Goal: Check status: Check status

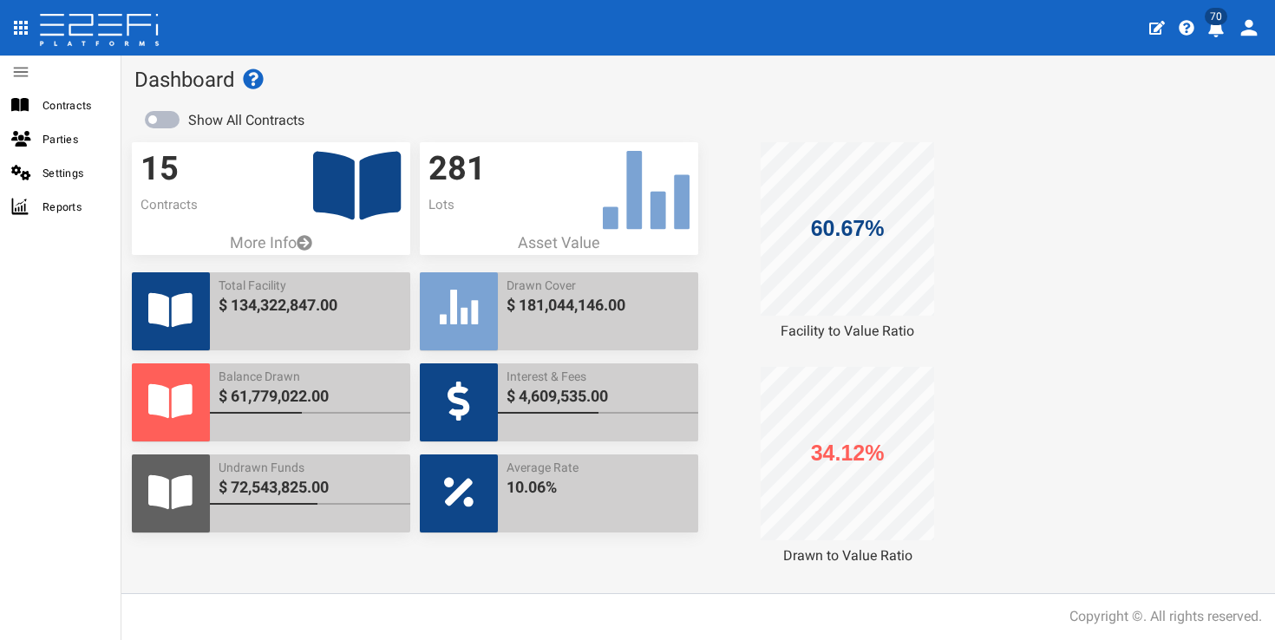
click at [1215, 28] on icon "profile" at bounding box center [1216, 28] width 16 height 17
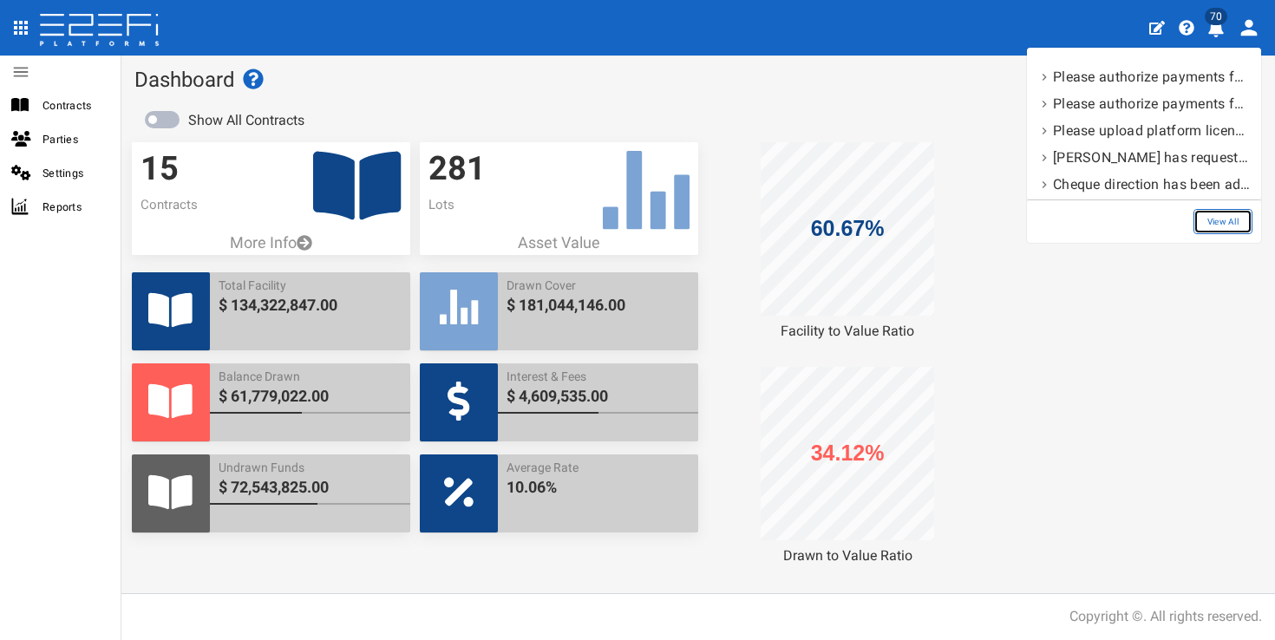
click at [1243, 213] on link "View All" at bounding box center [1223, 221] width 59 height 25
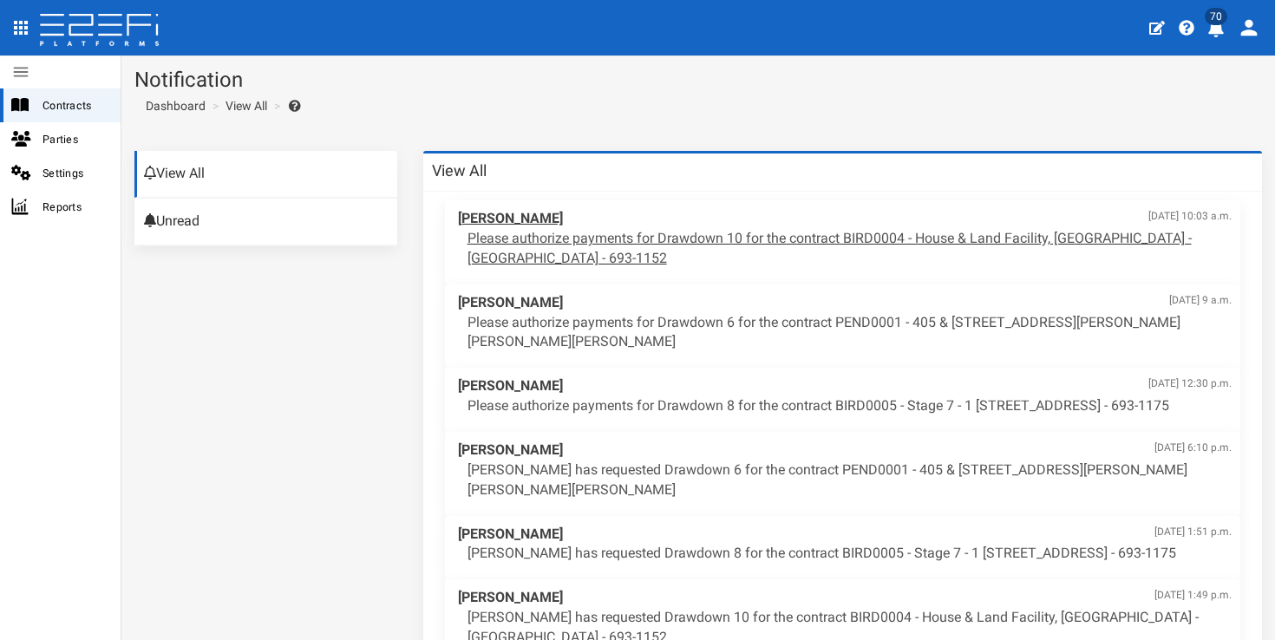
click at [810, 237] on p "Please authorize payments for Drawdown 10 for the contract BIRD0004 - House & L…" at bounding box center [850, 249] width 765 height 40
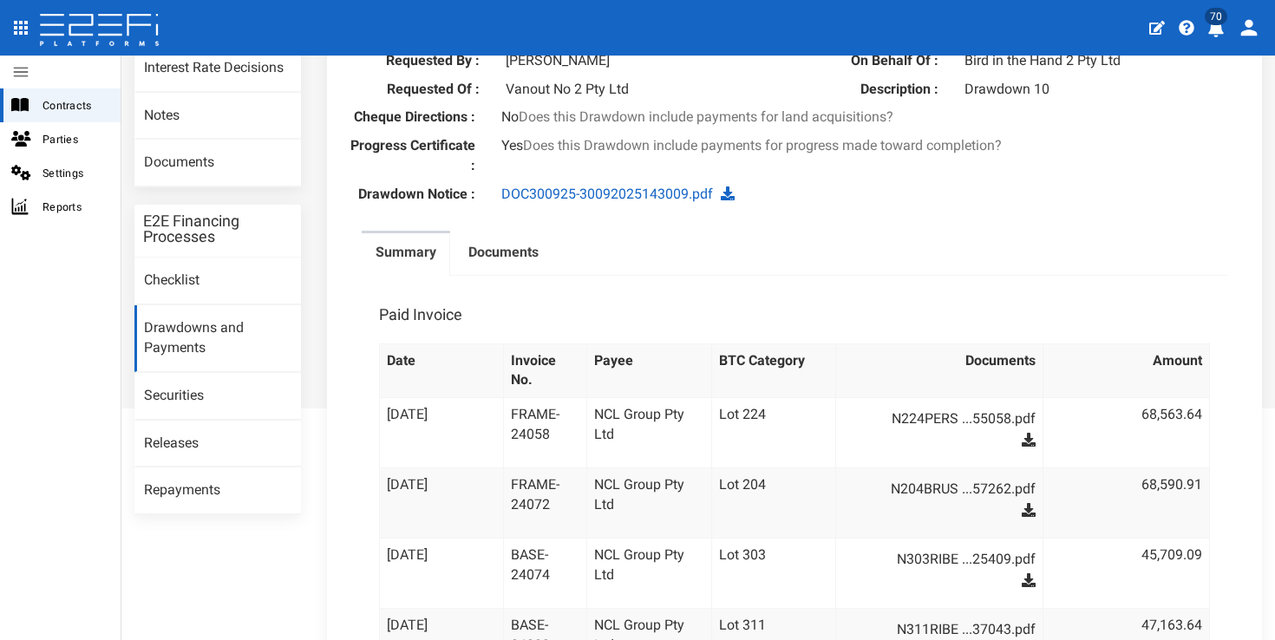
scroll to position [130, 0]
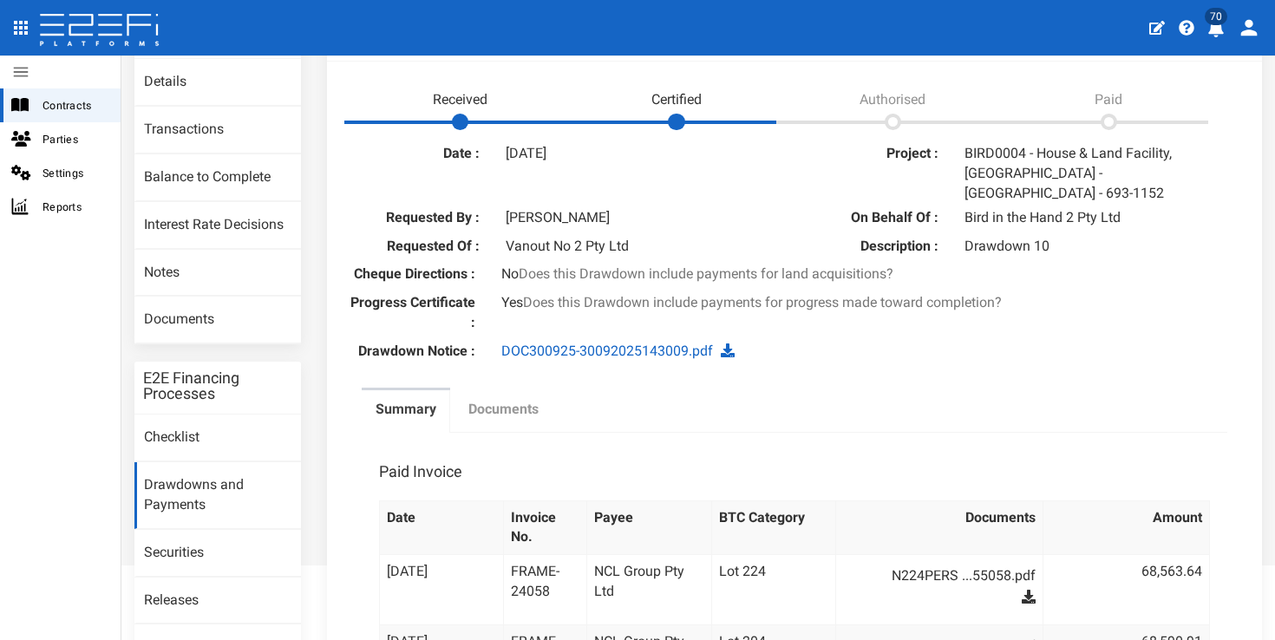
click at [504, 400] on label "Documents" at bounding box center [503, 410] width 70 height 20
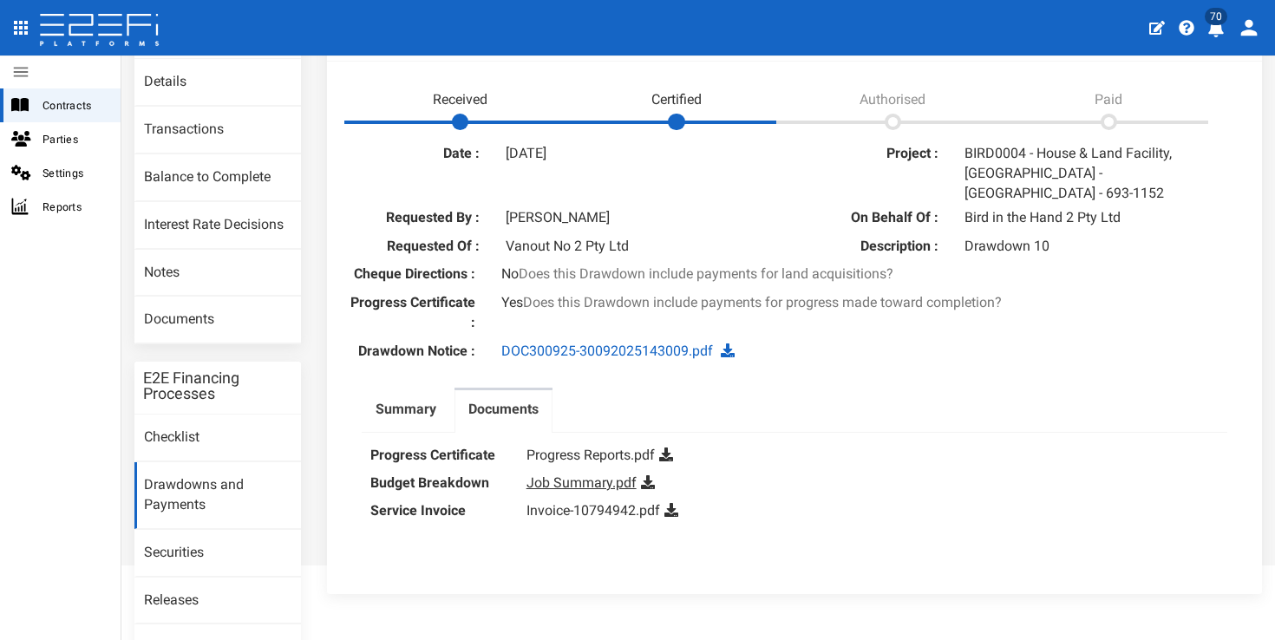
click at [592, 475] on link "Job Summary.pdf" at bounding box center [582, 483] width 110 height 16
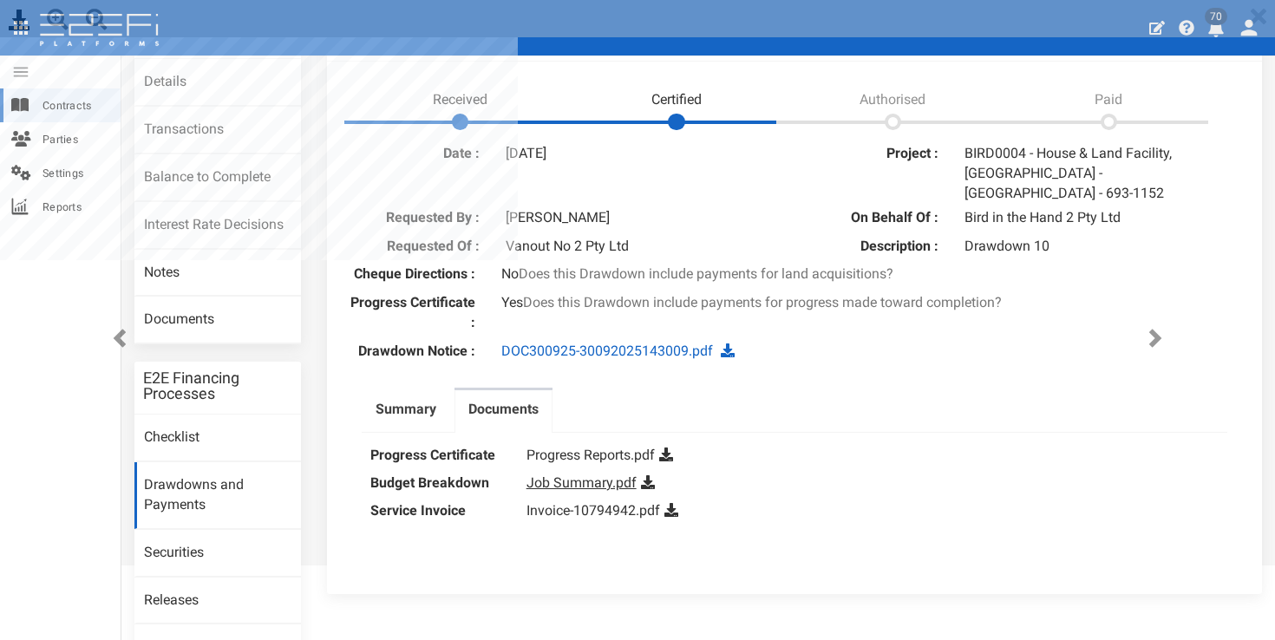
scroll to position [0, 0]
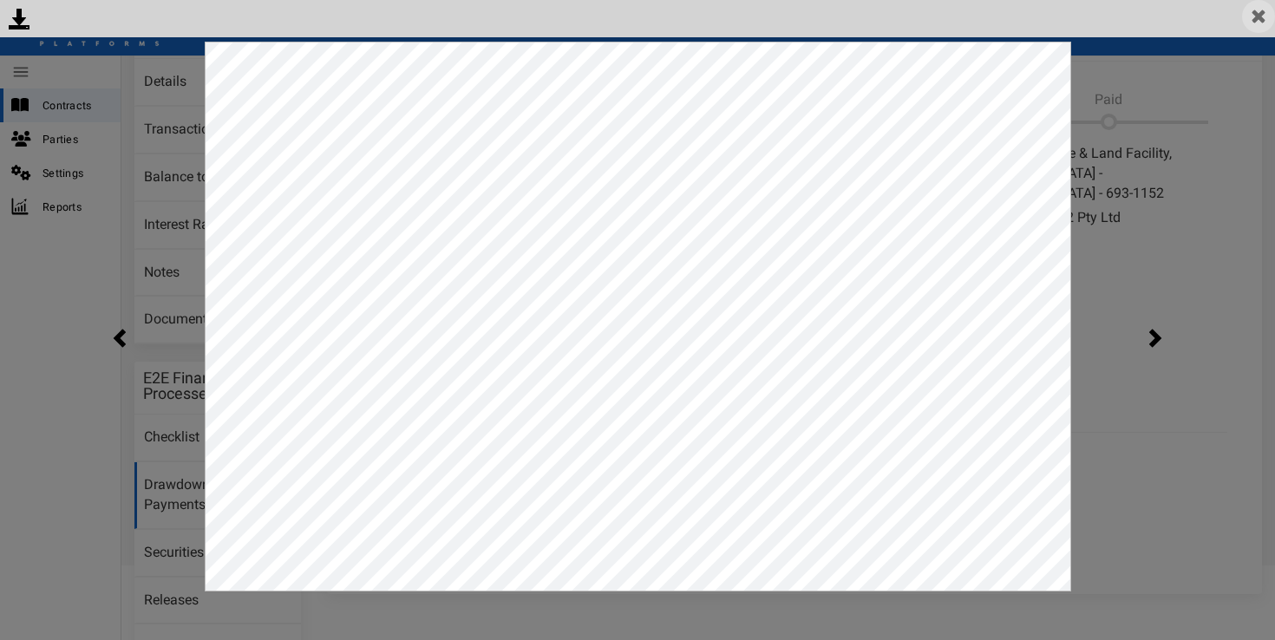
click at [1260, 18] on img at bounding box center [1258, 16] width 33 height 33
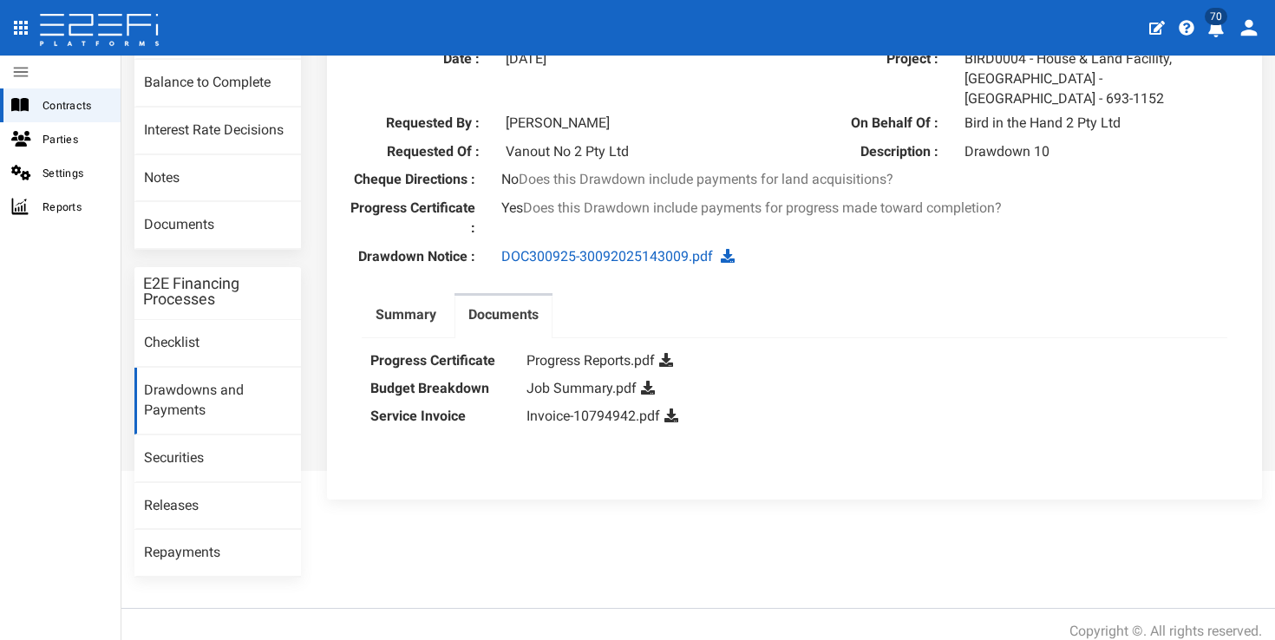
scroll to position [190, 0]
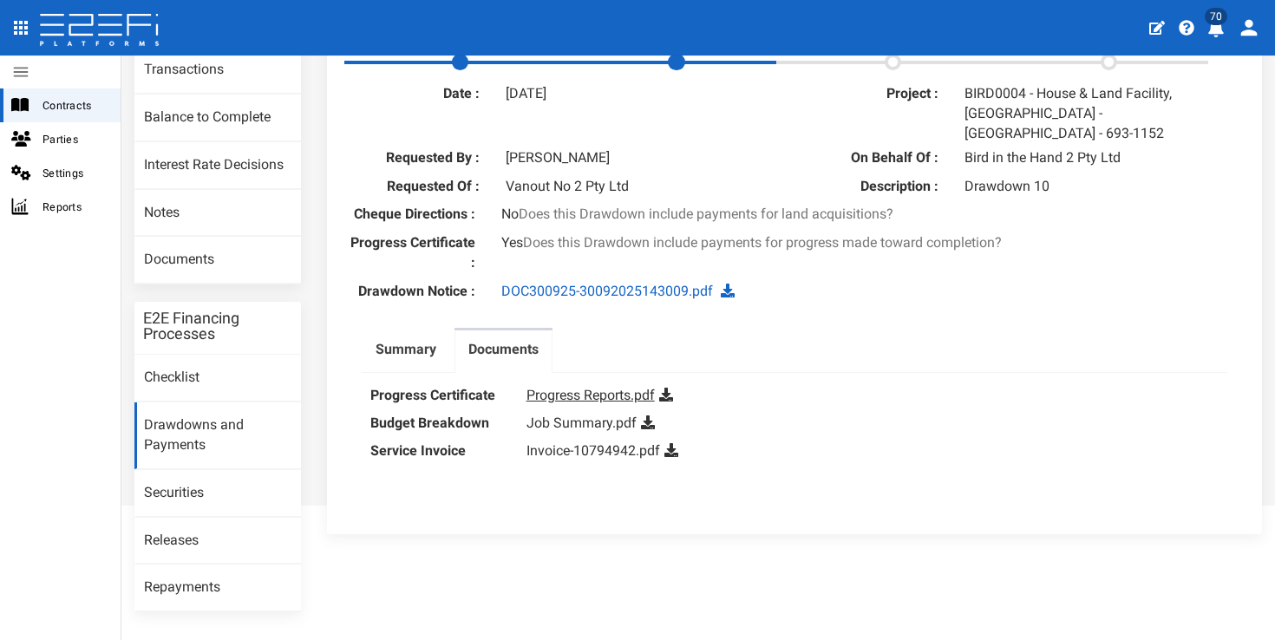
click at [594, 387] on link "Progress Reports.pdf" at bounding box center [591, 395] width 128 height 16
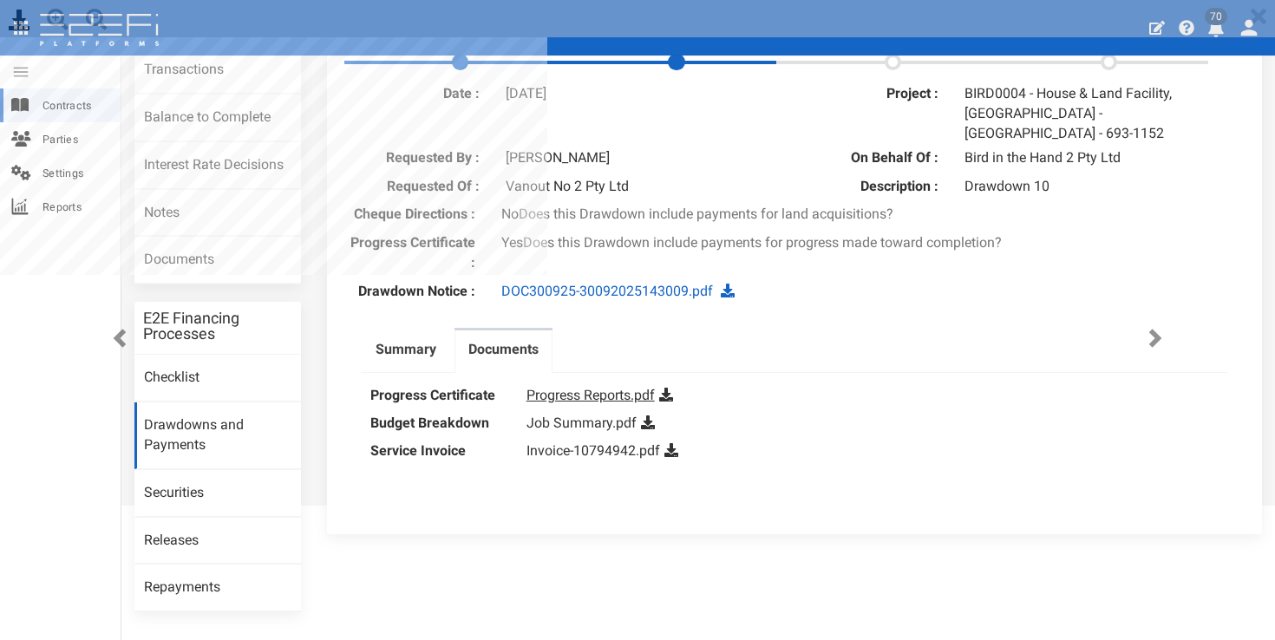
scroll to position [0, 0]
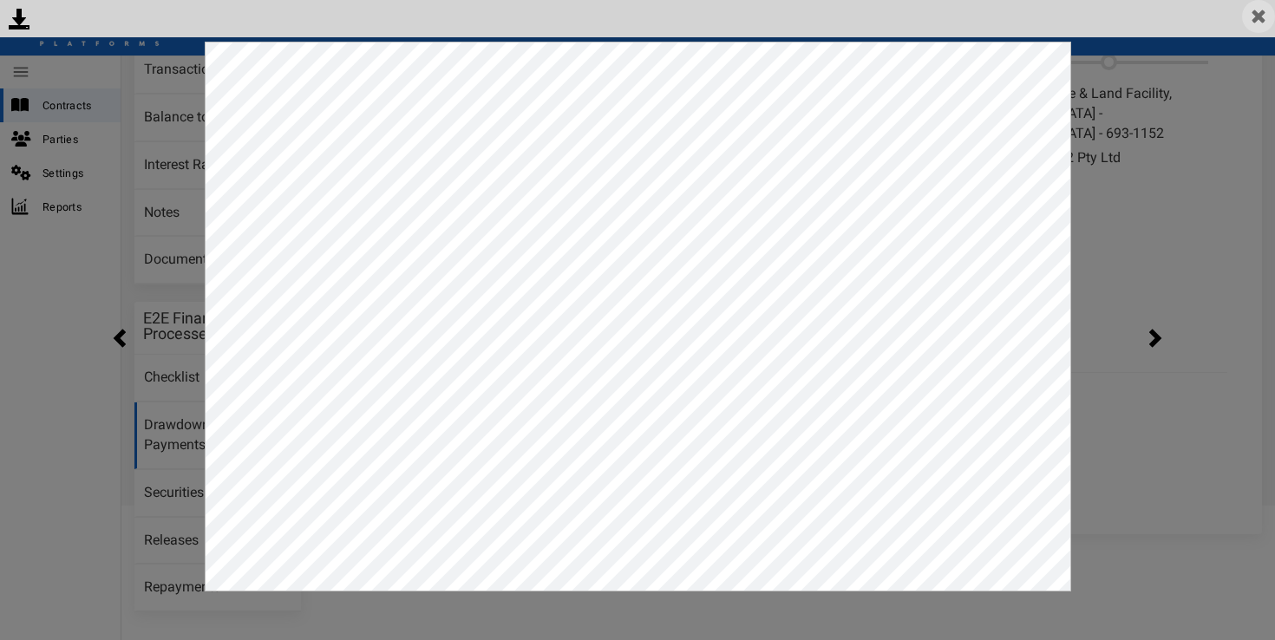
click at [1257, 22] on img at bounding box center [1258, 16] width 33 height 33
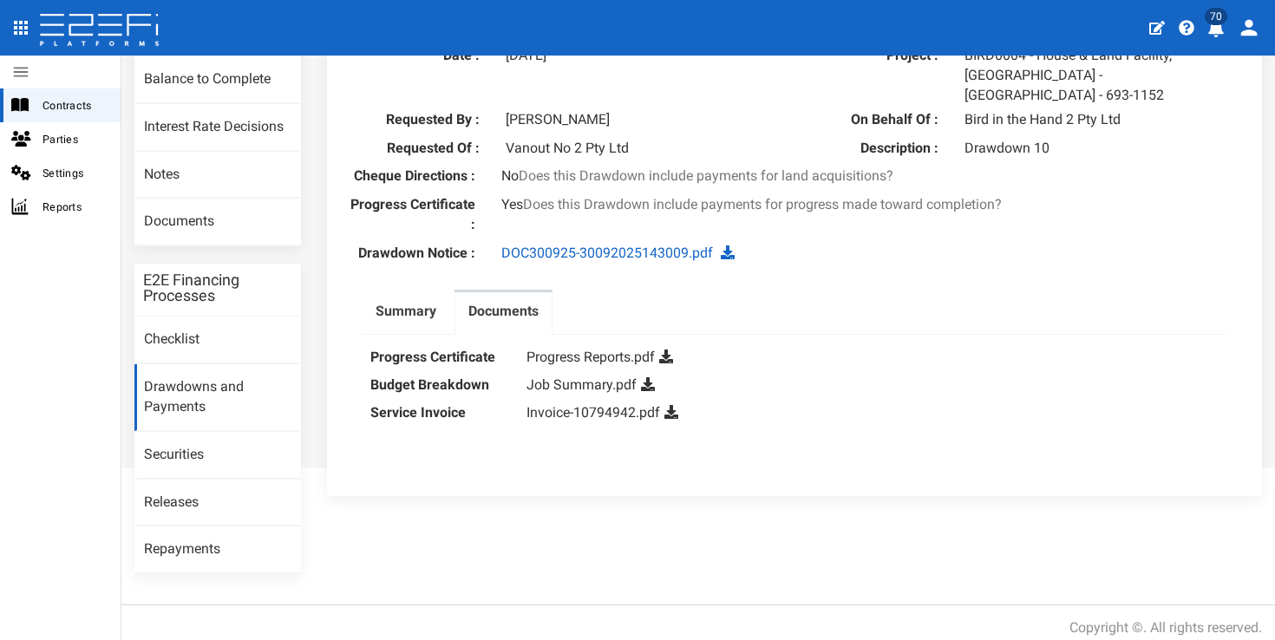
scroll to position [206, 0]
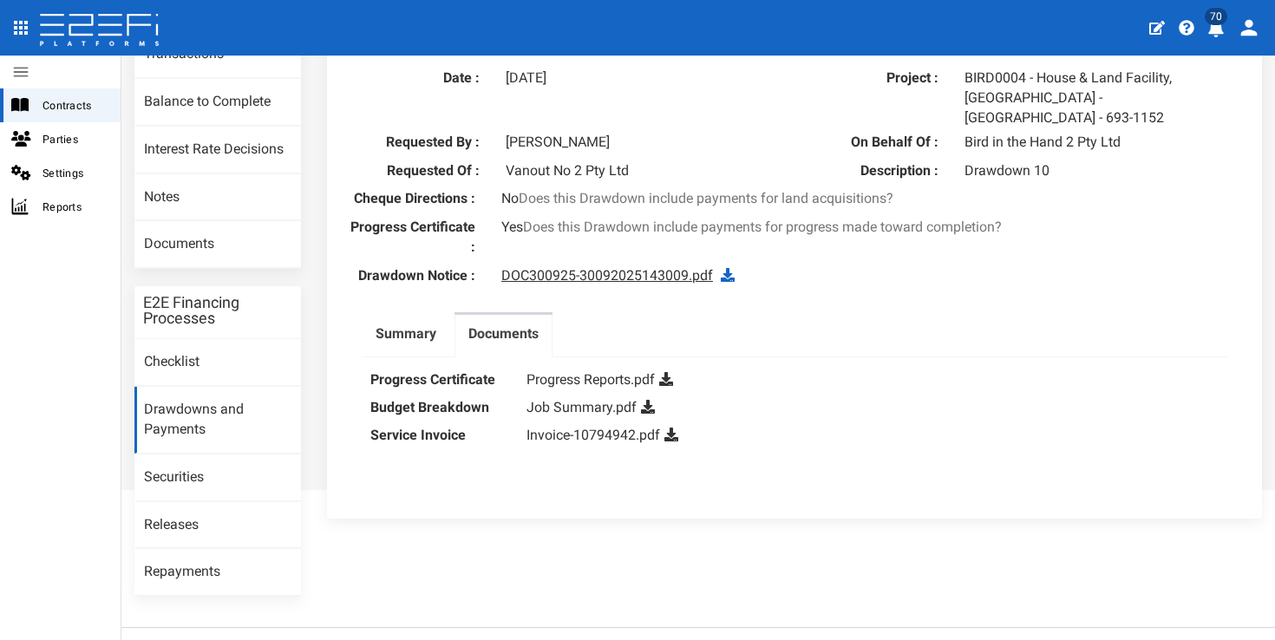
click at [575, 267] on link "DOC300925-30092025143009.pdf" at bounding box center [607, 275] width 212 height 16
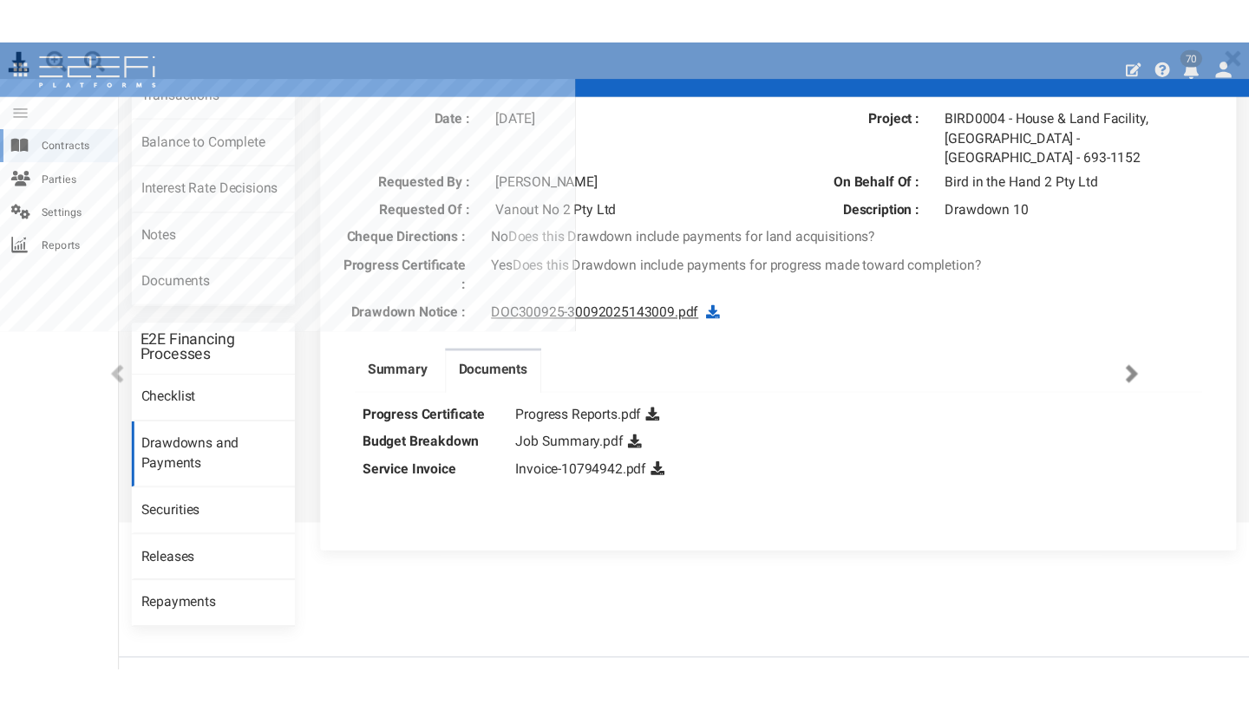
scroll to position [0, 0]
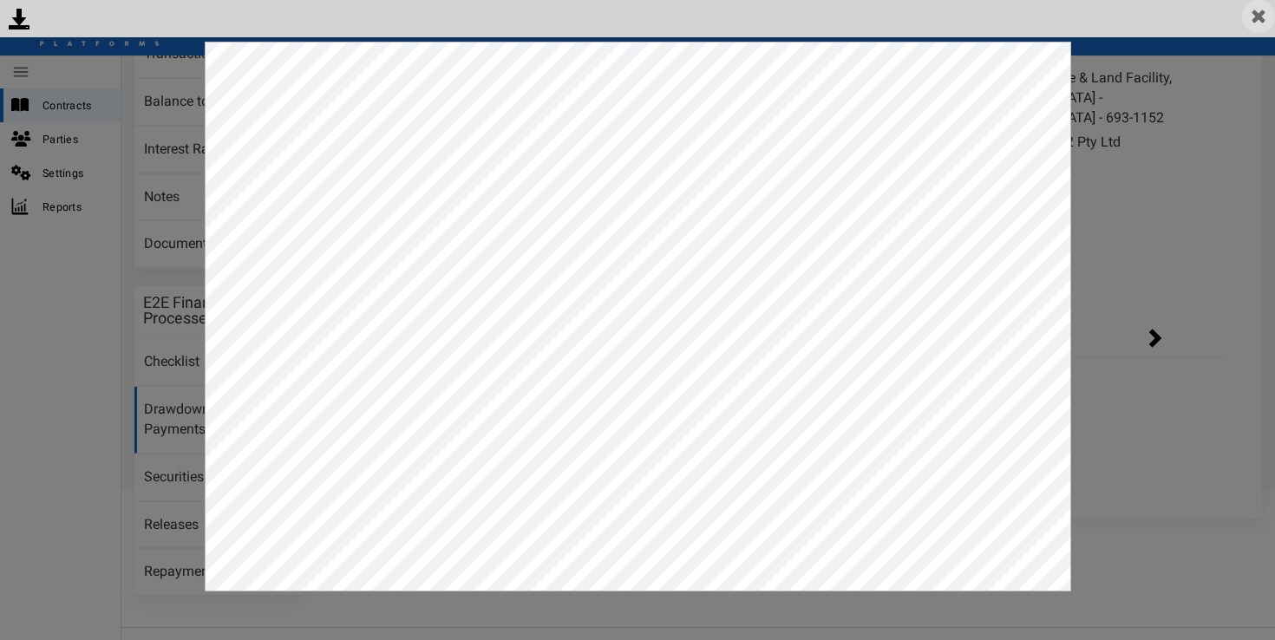
click at [1261, 11] on img at bounding box center [1258, 16] width 33 height 33
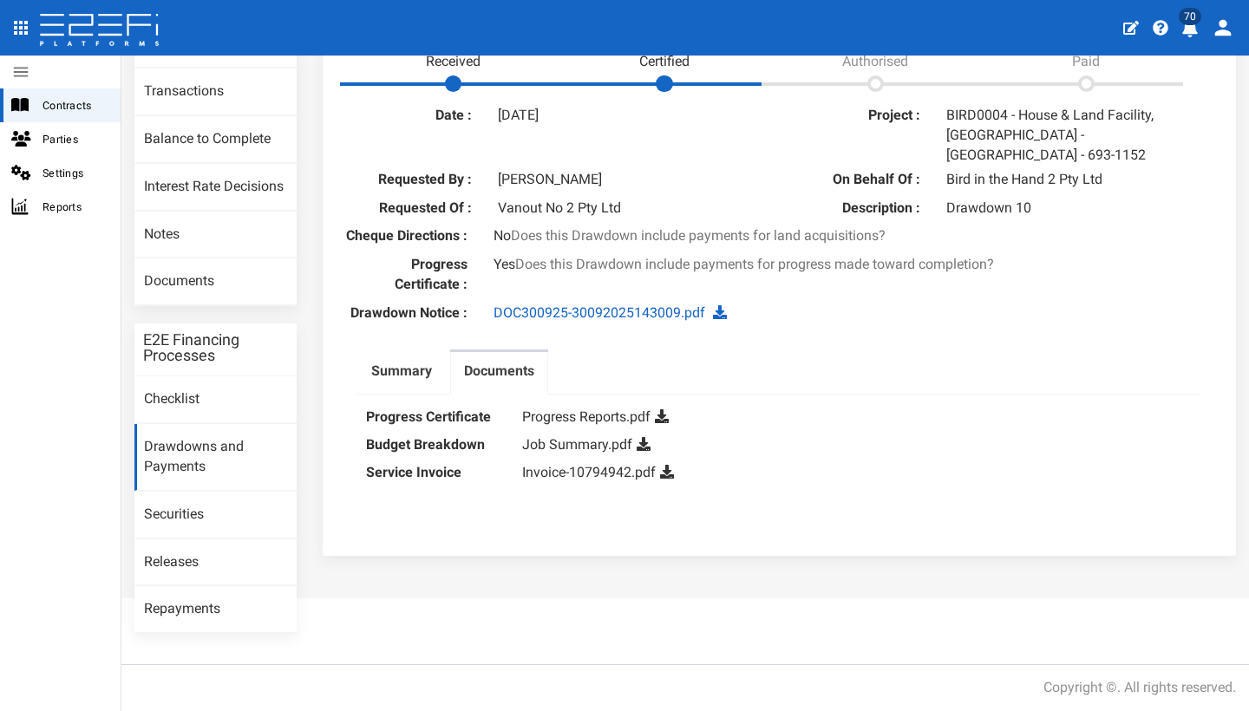
scroll to position [157, 0]
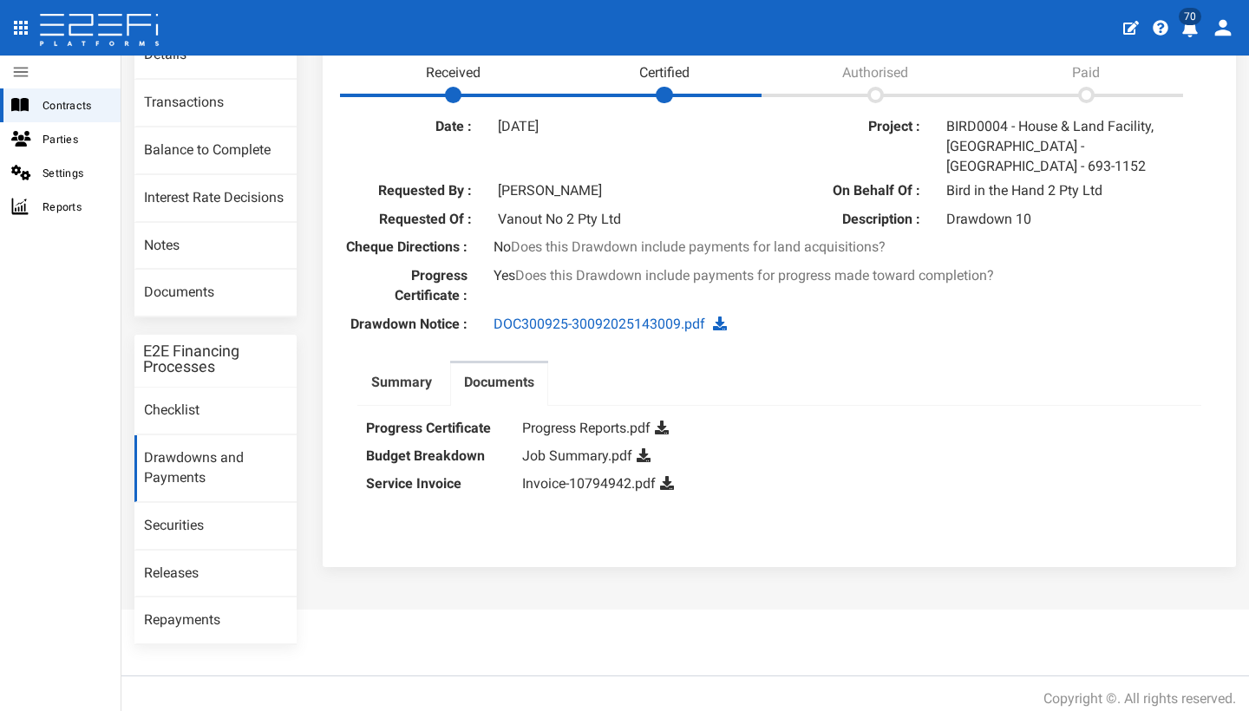
click at [396, 331] on div "Drawdown Notice : DOC300925-30092025143009.pdf" at bounding box center [779, 327] width 896 height 24
click at [393, 334] on div "Date : 30-09-2025 Project : BIRD0004 - House & Land Facility, Port Macquarie - …" at bounding box center [779, 335] width 896 height 445
click at [404, 324] on label "Drawdown Notice :" at bounding box center [405, 325] width 149 height 20
click at [407, 373] on label "Summary" at bounding box center [401, 382] width 61 height 20
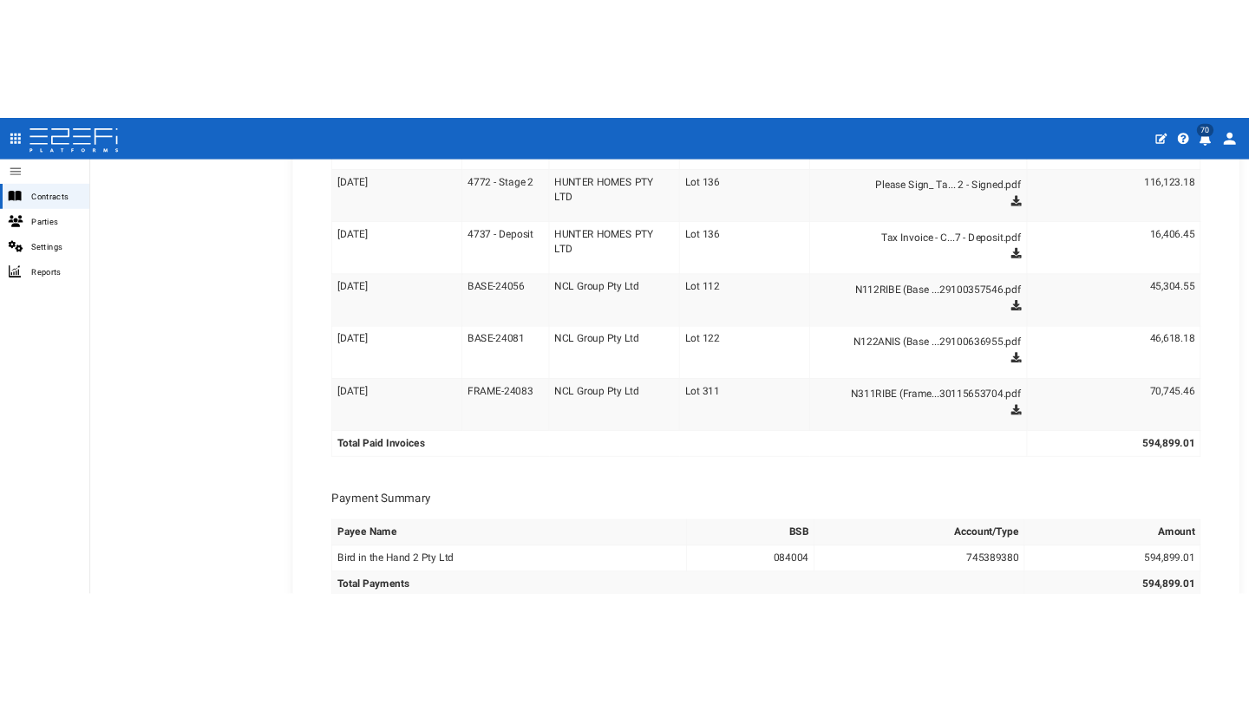
scroll to position [905, 0]
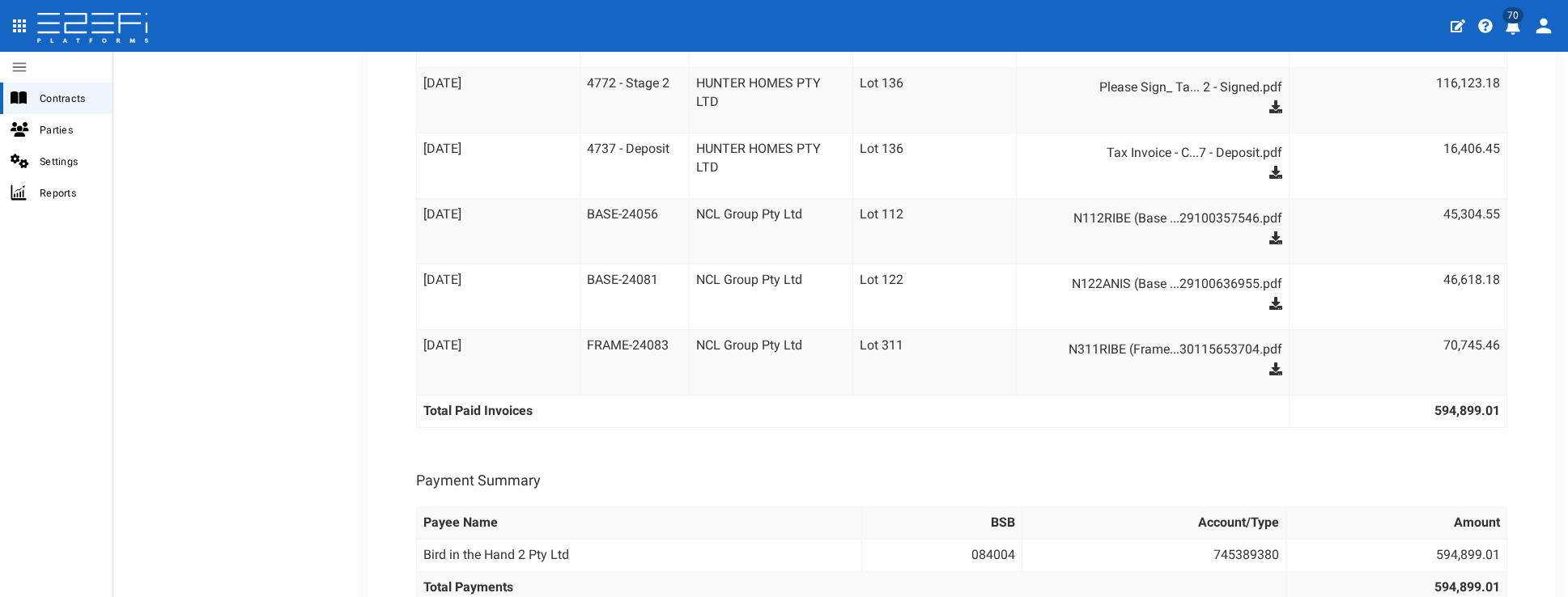
click at [1170, 437] on div "Paid Invoice Date Invoice No. Payee BTC Category Documents Amount 11-09-2025 FR…" at bounding box center [961, 132] width 1108 height 961
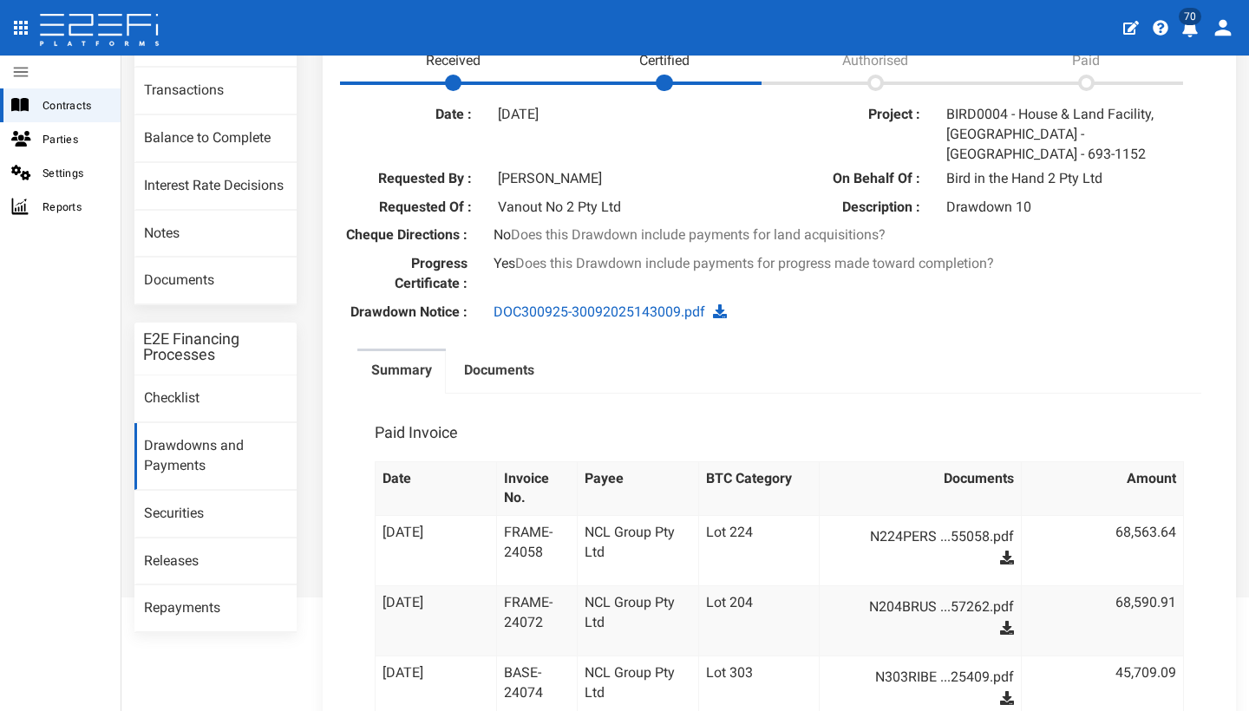
scroll to position [0, 0]
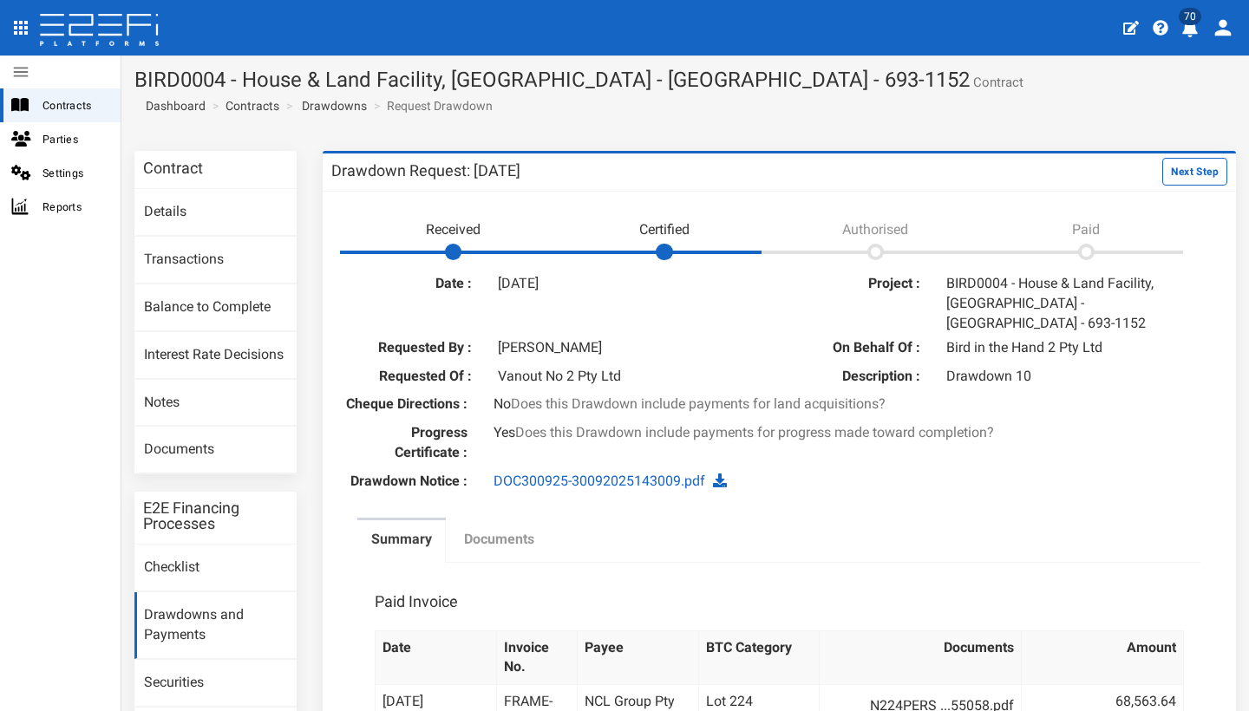
click at [496, 541] on link "Documents" at bounding box center [499, 541] width 98 height 43
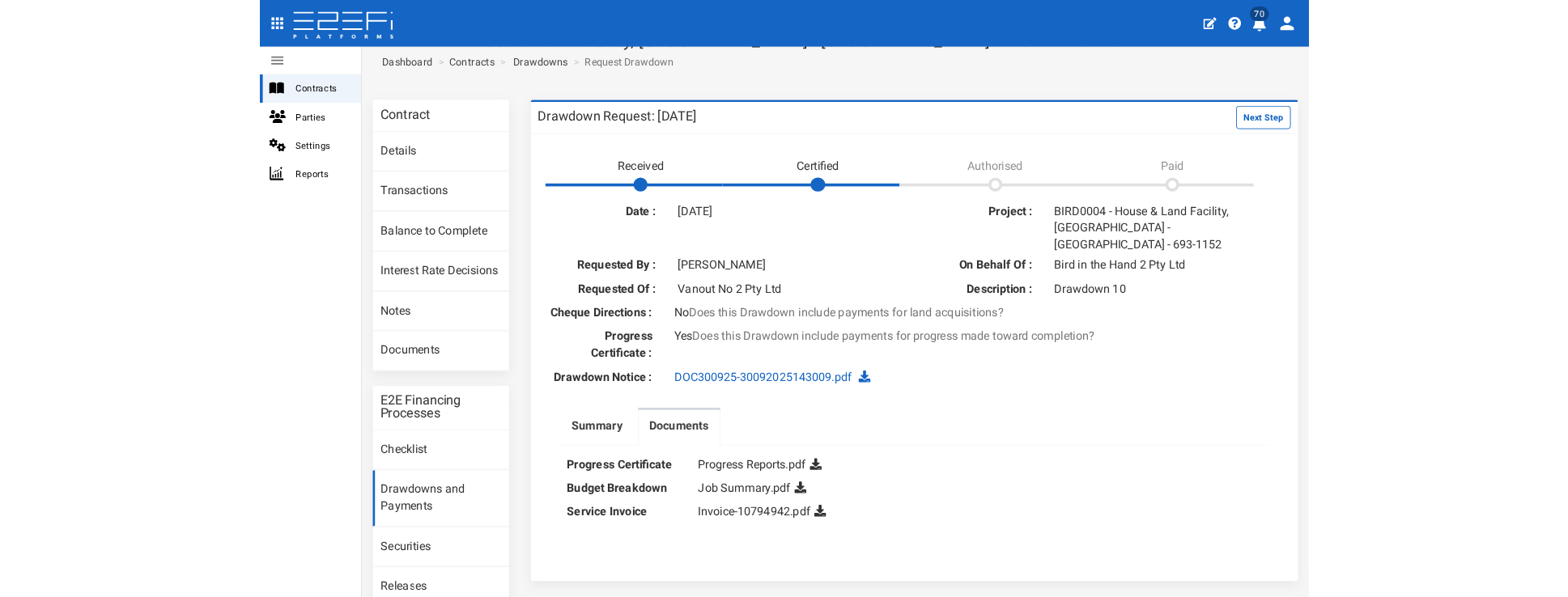
scroll to position [84, 0]
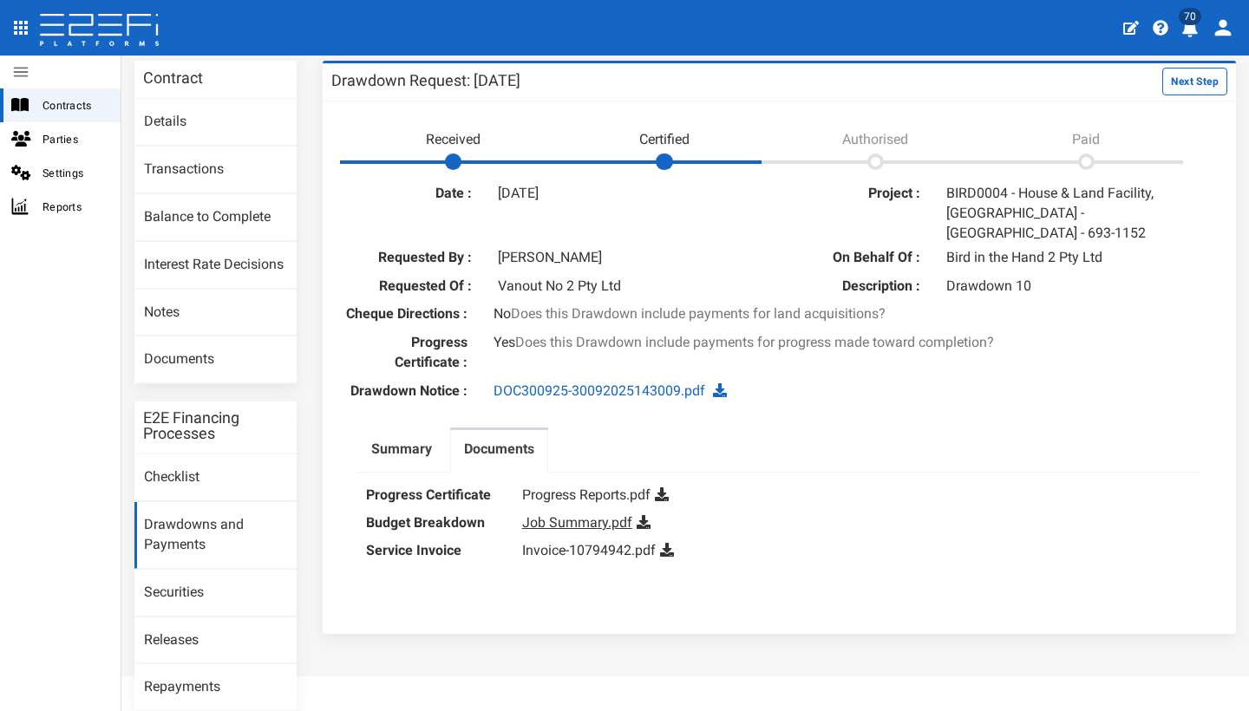
click at [598, 516] on link "Job Summary.pdf" at bounding box center [577, 522] width 110 height 16
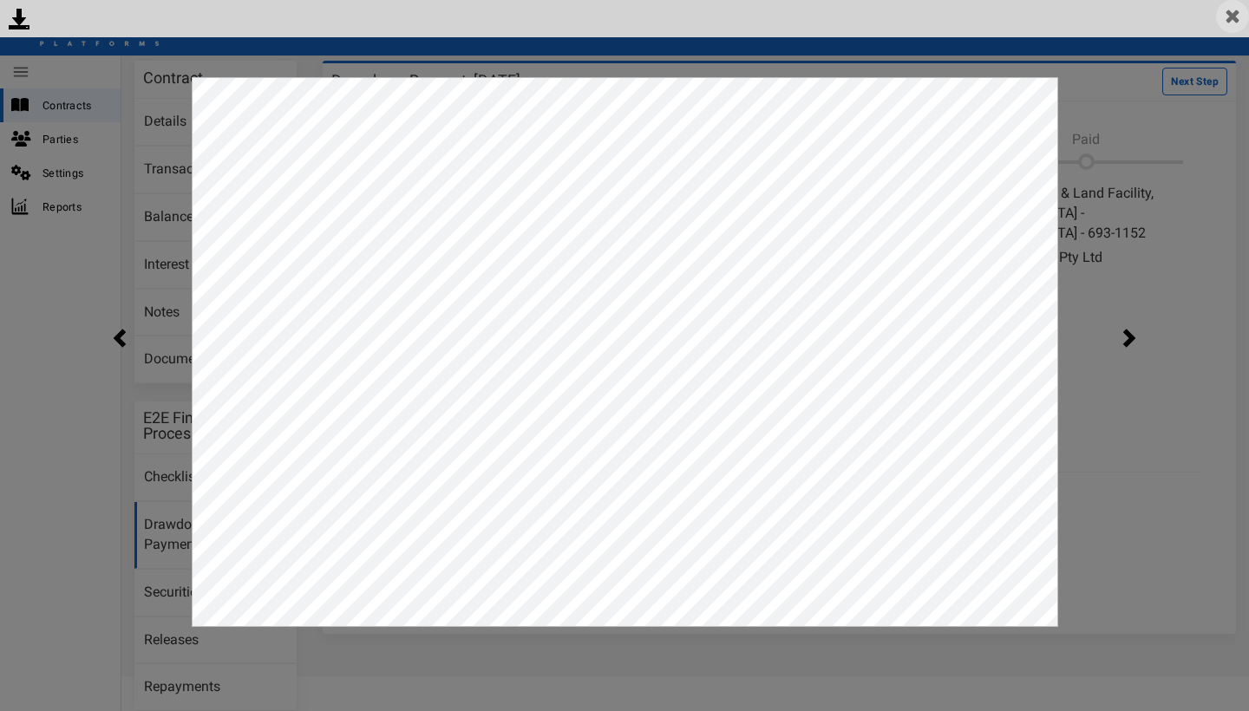
click at [1237, 15] on img at bounding box center [1232, 16] width 33 height 33
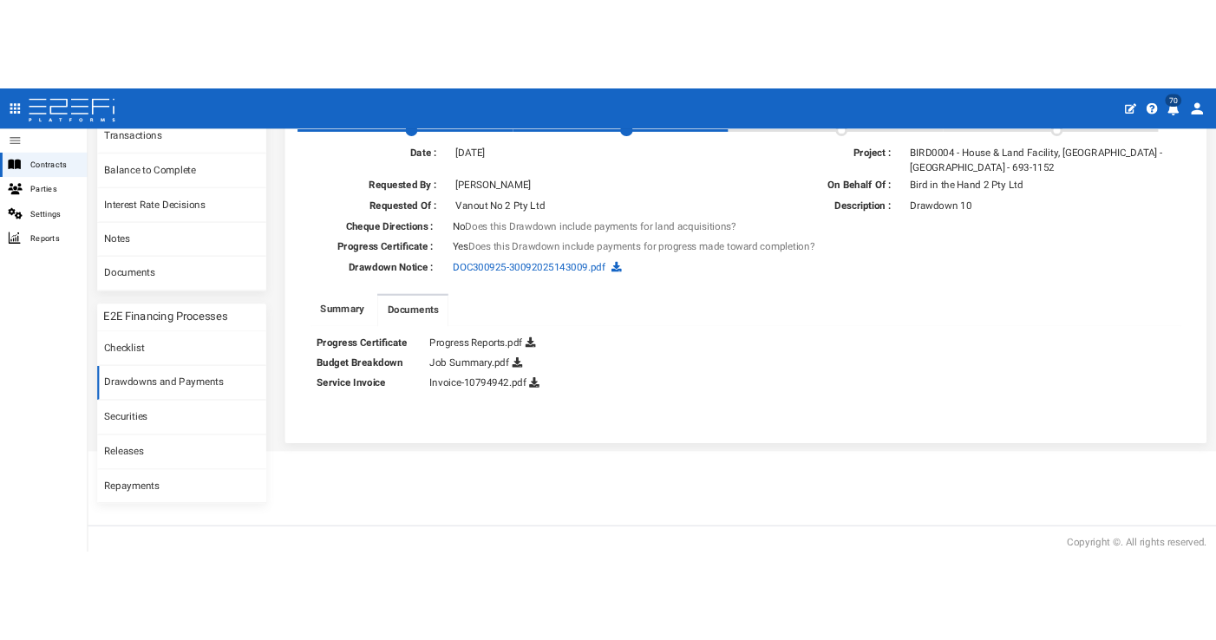
scroll to position [52, 0]
